Goal: Subscribe to service/newsletter

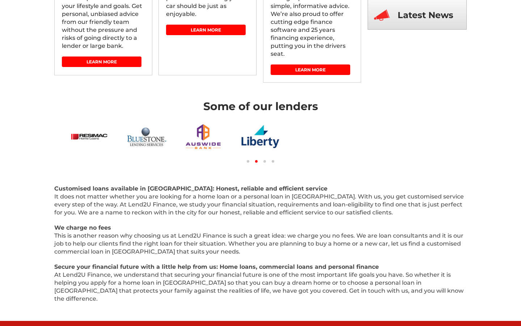
scroll to position [60, 0]
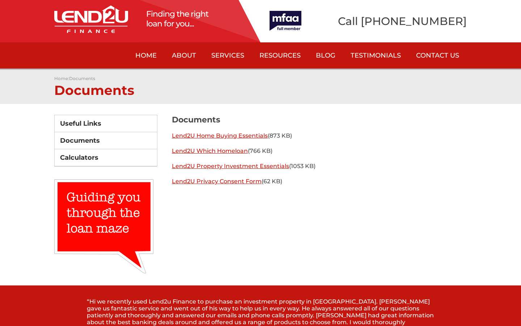
scroll to position [275, 0]
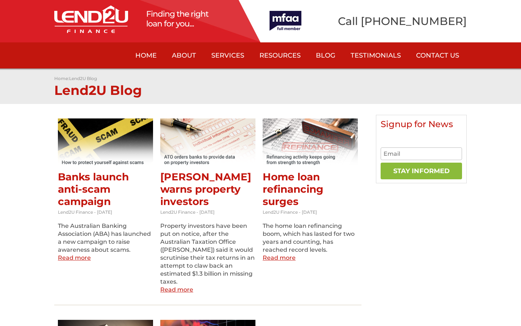
scroll to position [8, 0]
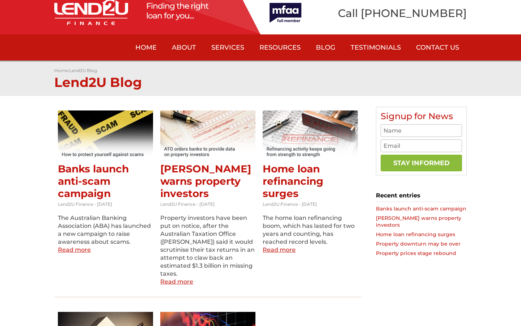
click at [421, 130] on input "text" at bounding box center [421, 130] width 81 height 13
type input "[PERSON_NAME]"
click at [421, 130] on input "text" at bounding box center [421, 130] width 81 height 13
type input "Handmade Frozen Fish"
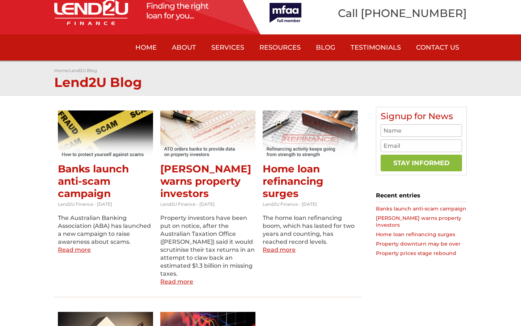
click at [421, 130] on input "text" at bounding box center [421, 130] width 81 height 13
type input "ryan68"
click at [421, 130] on input "text" at bounding box center [421, 130] width 81 height 13
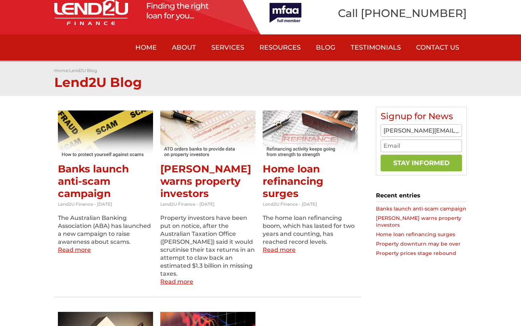
type input "[PERSON_NAME][EMAIL_ADDRESS][PERSON_NAME][DOMAIN_NAME]"
click at [421, 130] on input "text" at bounding box center [421, 130] width 81 height 13
type input "[PERSON_NAME][EMAIL_ADDRESS][PERSON_NAME][DOMAIN_NAME]"
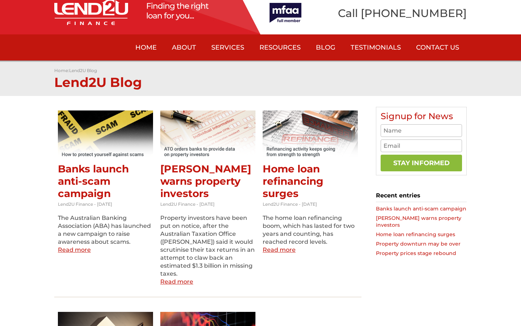
click at [421, 130] on input "text" at bounding box center [421, 130] width 81 height 13
type input "[EMAIL_ADDRESS][DOMAIN_NAME]"
click at [421, 130] on input "text" at bounding box center [421, 130] width 81 height 13
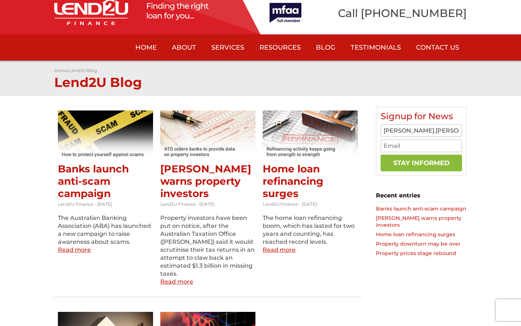
scroll to position [0, 24]
type input "[PERSON_NAME][EMAIL_ADDRESS][PERSON_NAME][DOMAIN_NAME]"
click at [421, 130] on input "text" at bounding box center [421, 130] width 81 height 13
type input "[EMAIL_ADDRESS][DOMAIN_NAME]"
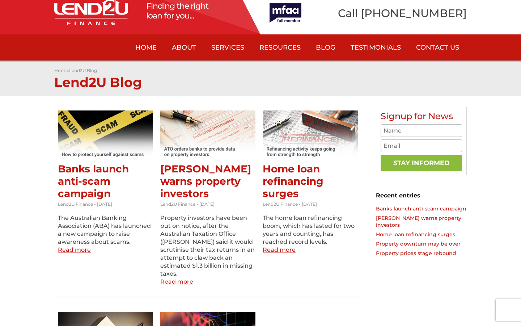
click at [421, 130] on input "text" at bounding box center [421, 130] width 81 height 13
type input "[PERSON_NAME][EMAIL_ADDRESS][PERSON_NAME][DOMAIN_NAME]"
click at [421, 130] on input "text" at bounding box center [421, 130] width 81 height 13
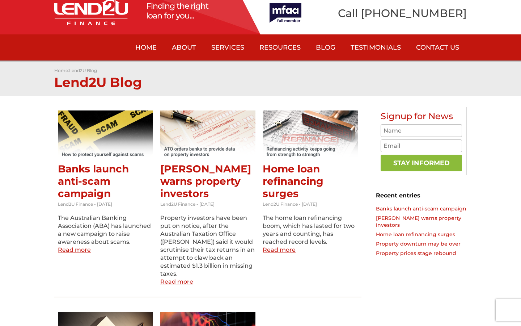
click at [421, 130] on input "text" at bounding box center [421, 130] width 81 height 13
type input "[EMAIL_ADDRESS][DOMAIN_NAME]"
click at [421, 130] on input "text" at bounding box center [421, 130] width 81 height 13
type input "[EMAIL_ADDRESS][DOMAIN_NAME]"
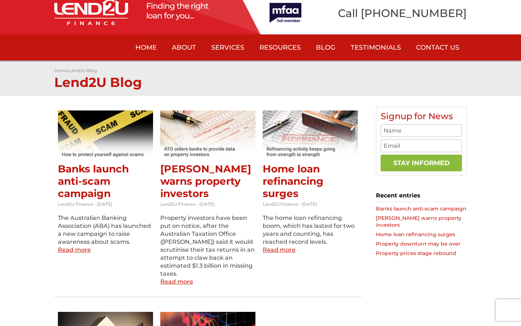
click at [421, 130] on input "text" at bounding box center [421, 130] width 81 height 13
type input "Jack1936"
click at [421, 130] on input "text" at bounding box center [421, 130] width 81 height 13
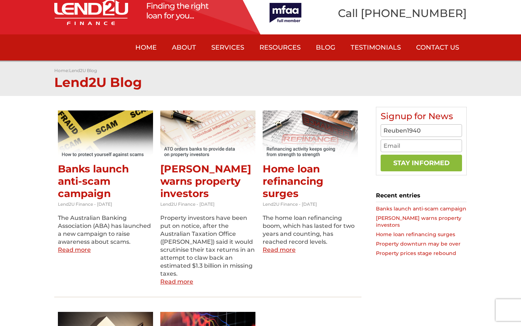
type input "Reuben1940"
click at [421, 130] on input "text" at bounding box center [421, 130] width 81 height 13
type input "Reube1981!"
click at [421, 130] on input "text" at bounding box center [421, 130] width 81 height 13
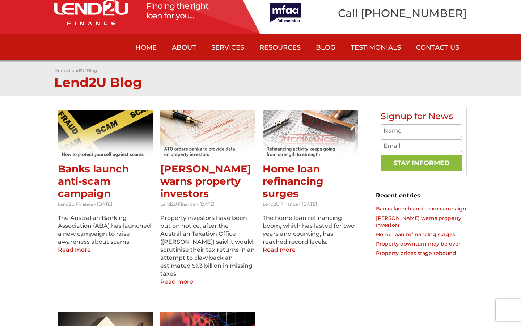
click at [421, 130] on input "text" at bounding box center [421, 130] width 81 height 13
type input "0"
click at [421, 130] on input "text" at bounding box center [421, 130] width 81 height 13
type input "530230"
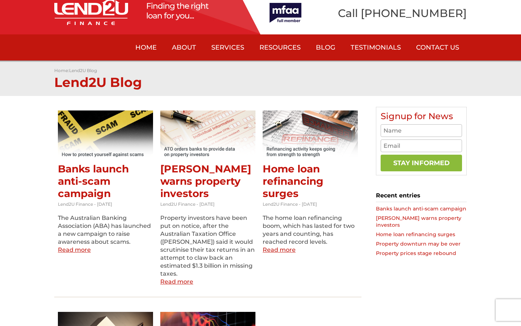
click at [421, 130] on input "text" at bounding box center [421, 130] width 81 height 13
type input "5468"
click at [421, 130] on input "text" at bounding box center [421, 130] width 81 height 13
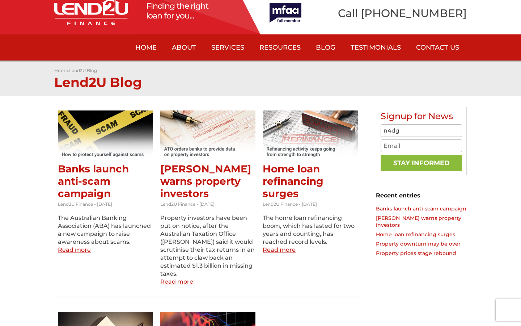
type input "n4dg"
click at [421, 130] on input "text" at bounding box center [421, 130] width 81 height 13
type input "63614824"
click at [421, 130] on input "text" at bounding box center [421, 130] width 81 height 13
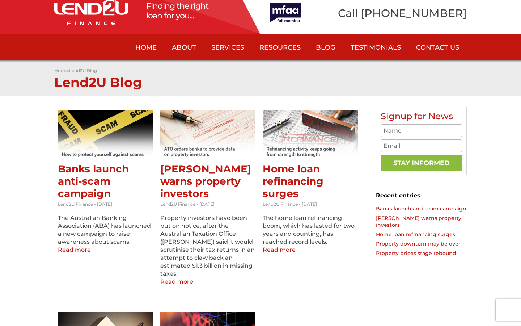
click at [421, 130] on input "text" at bounding box center [421, 130] width 81 height 13
type input "7i5ohc67"
click at [421, 130] on input "text" at bounding box center [421, 130] width 81 height 13
type input "Jack1936"
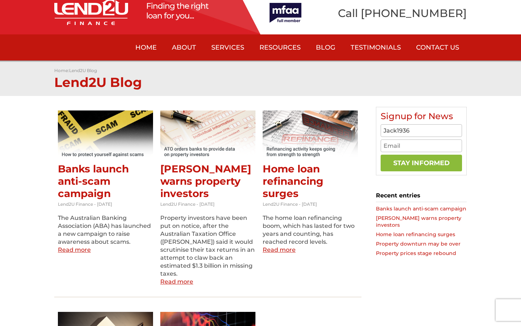
click at [421, 145] on input "email" at bounding box center [421, 145] width 81 height 13
type input "[PERSON_NAME][EMAIL_ADDRESS][PERSON_NAME][DOMAIN_NAME]"
